Goal: Task Accomplishment & Management: Complete application form

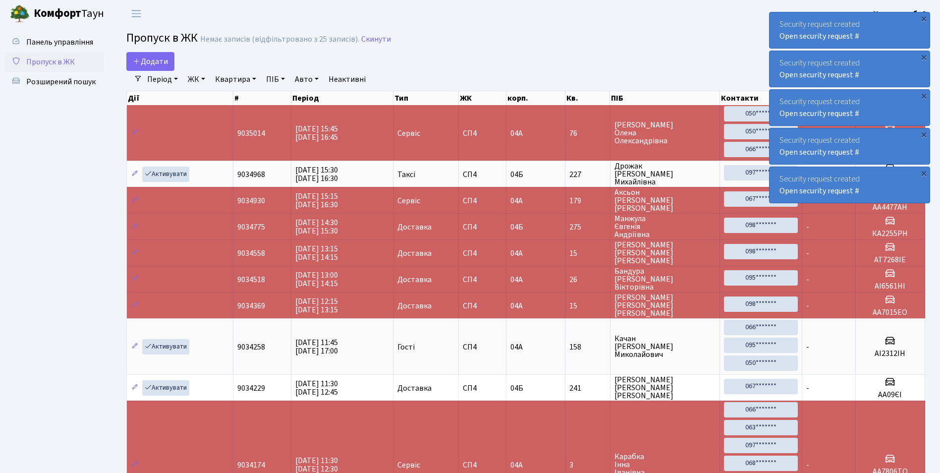
select select "25"
click at [151, 62] on span "Додати" at bounding box center [150, 61] width 35 height 11
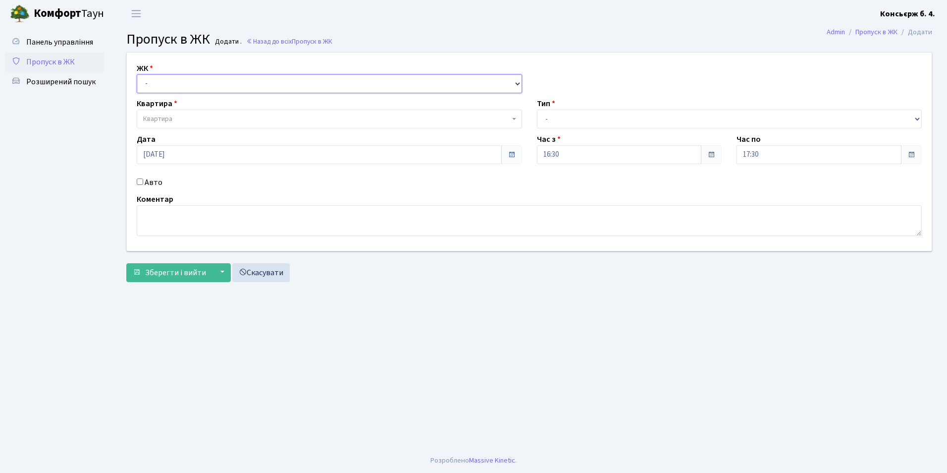
click at [153, 80] on select "- [STREET_ADDRESS]" at bounding box center [329, 83] width 385 height 19
select select "325"
click at [137, 74] on select "- [STREET_ADDRESS]" at bounding box center [329, 83] width 385 height 19
select select
click at [170, 118] on span "Квартира" at bounding box center [157, 119] width 29 height 10
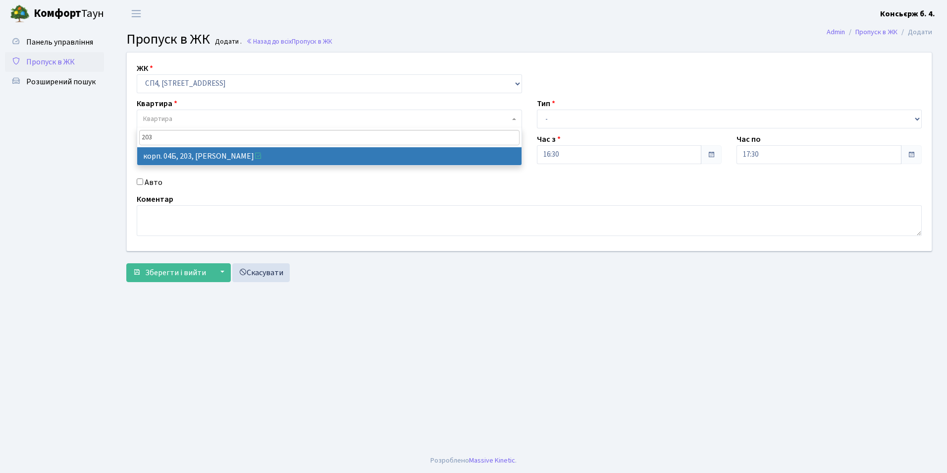
type input "203"
select select "21231"
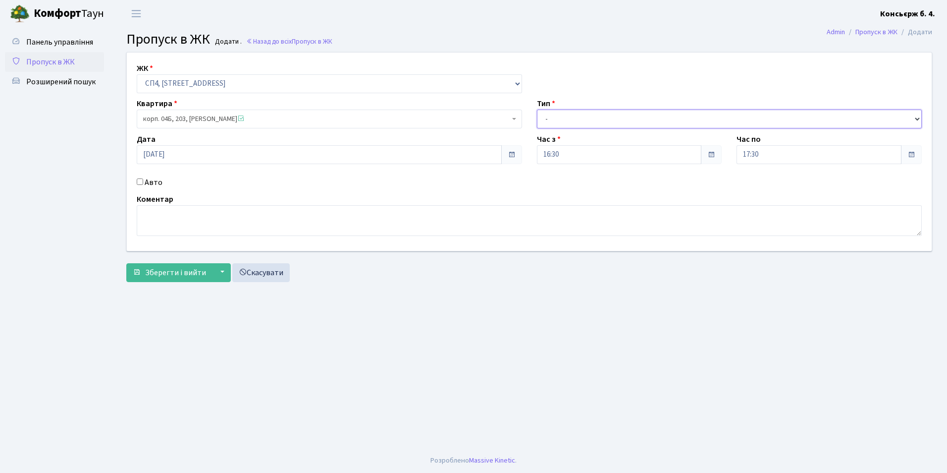
click at [563, 117] on select "- Доставка Таксі Гості Сервіс" at bounding box center [729, 118] width 385 height 19
select select "1"
click at [537, 109] on select "- Доставка Таксі Гості Сервіс" at bounding box center [729, 118] width 385 height 19
click at [182, 272] on span "Зберегти і вийти" at bounding box center [175, 272] width 61 height 11
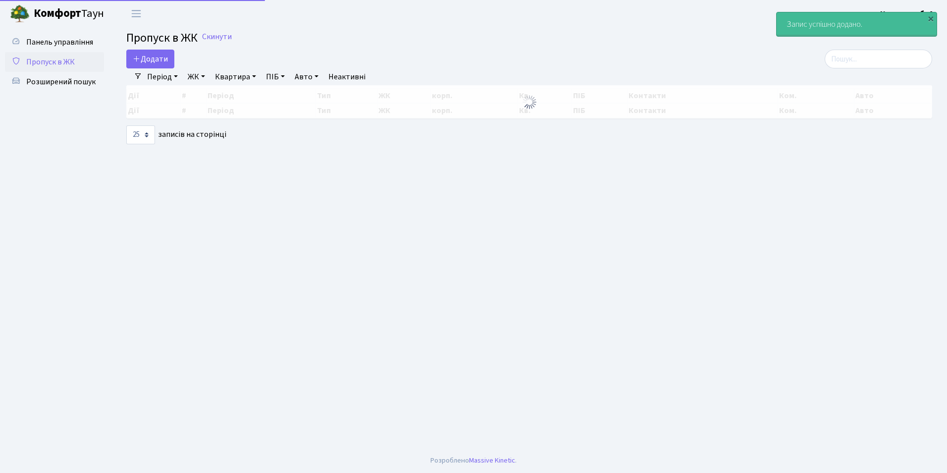
select select "25"
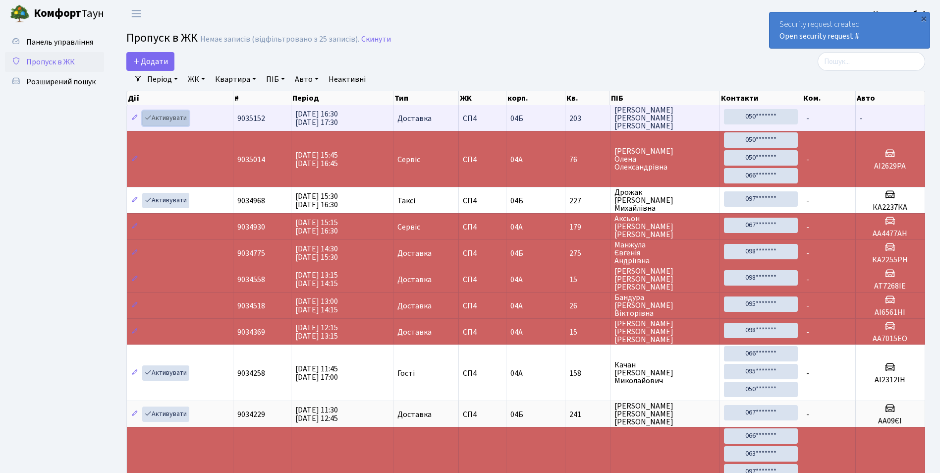
click at [160, 118] on link "Активувати" at bounding box center [165, 117] width 47 height 15
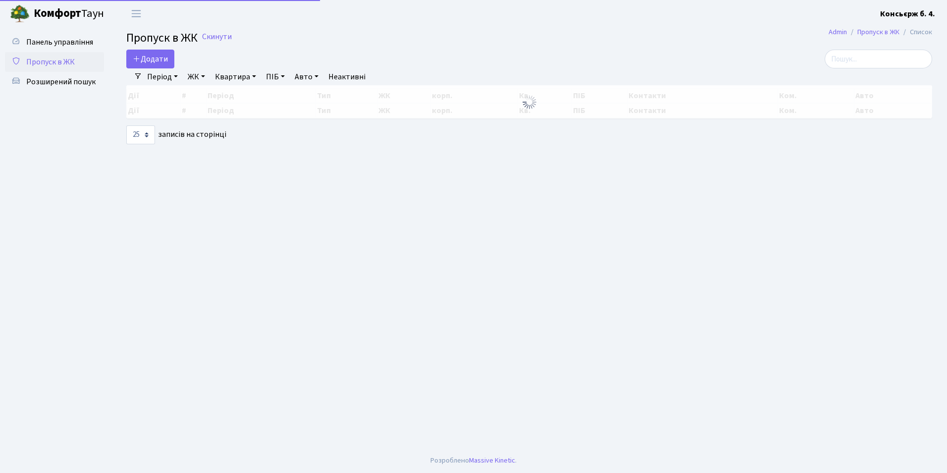
select select "25"
